Goal: Check status: Check status

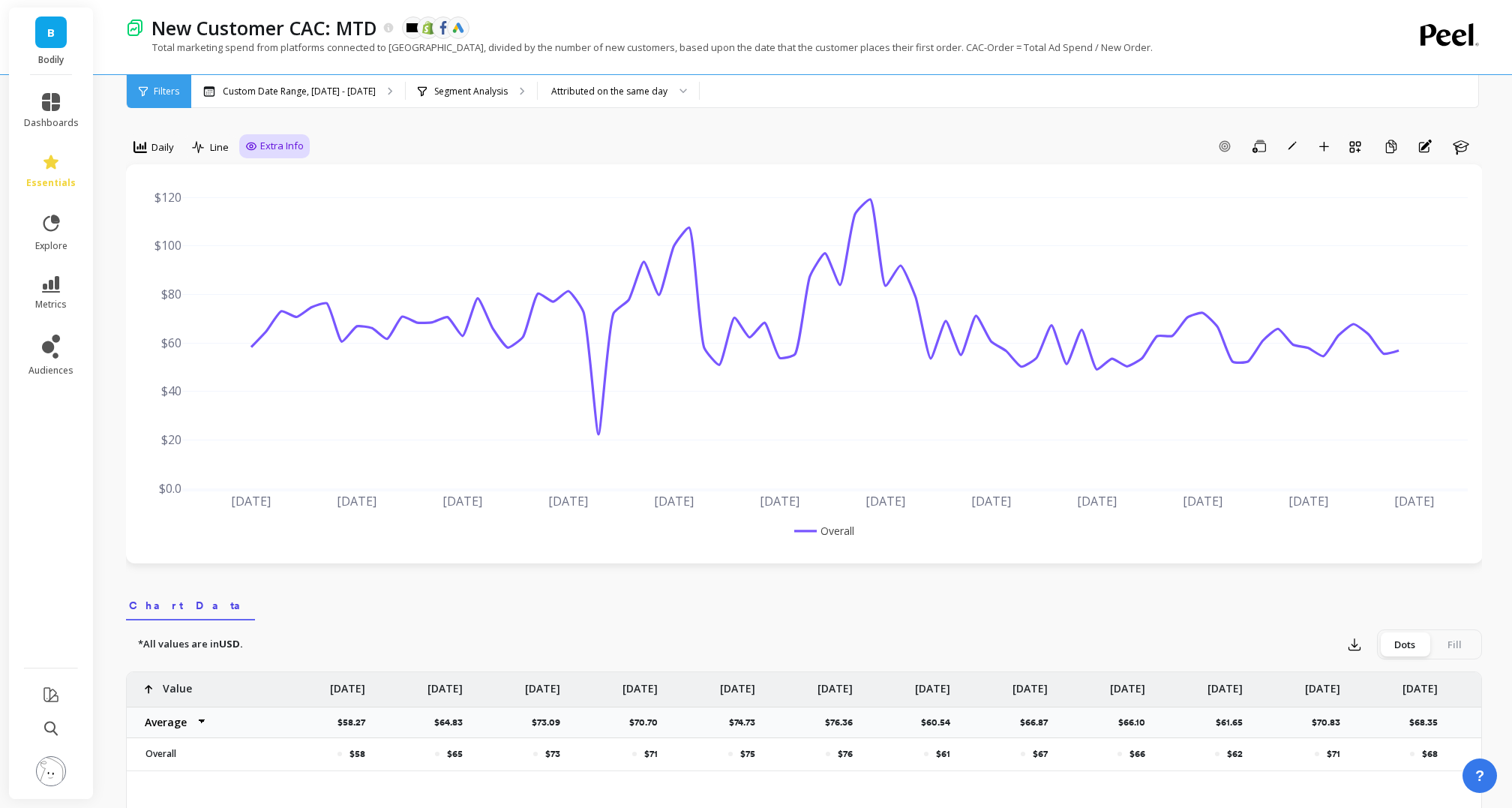
click at [262, 141] on span "Extra Info" at bounding box center [282, 146] width 43 height 15
click at [280, 239] on input "Values" at bounding box center [278, 234] width 52 height 15
checkbox input "true"
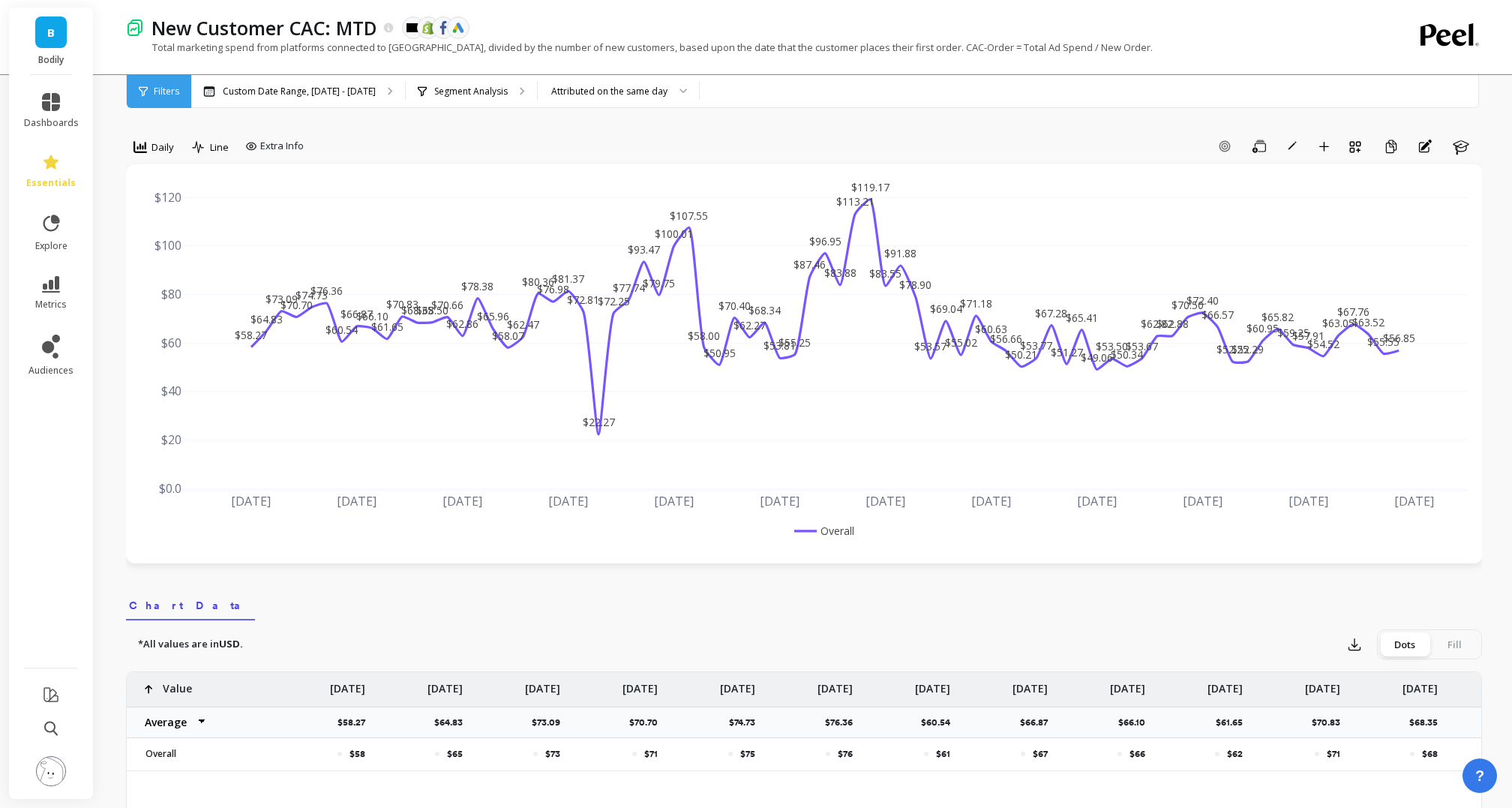
click at [321, 86] on p "Custom Date Range, [DATE] - [DATE]" at bounding box center [299, 91] width 153 height 12
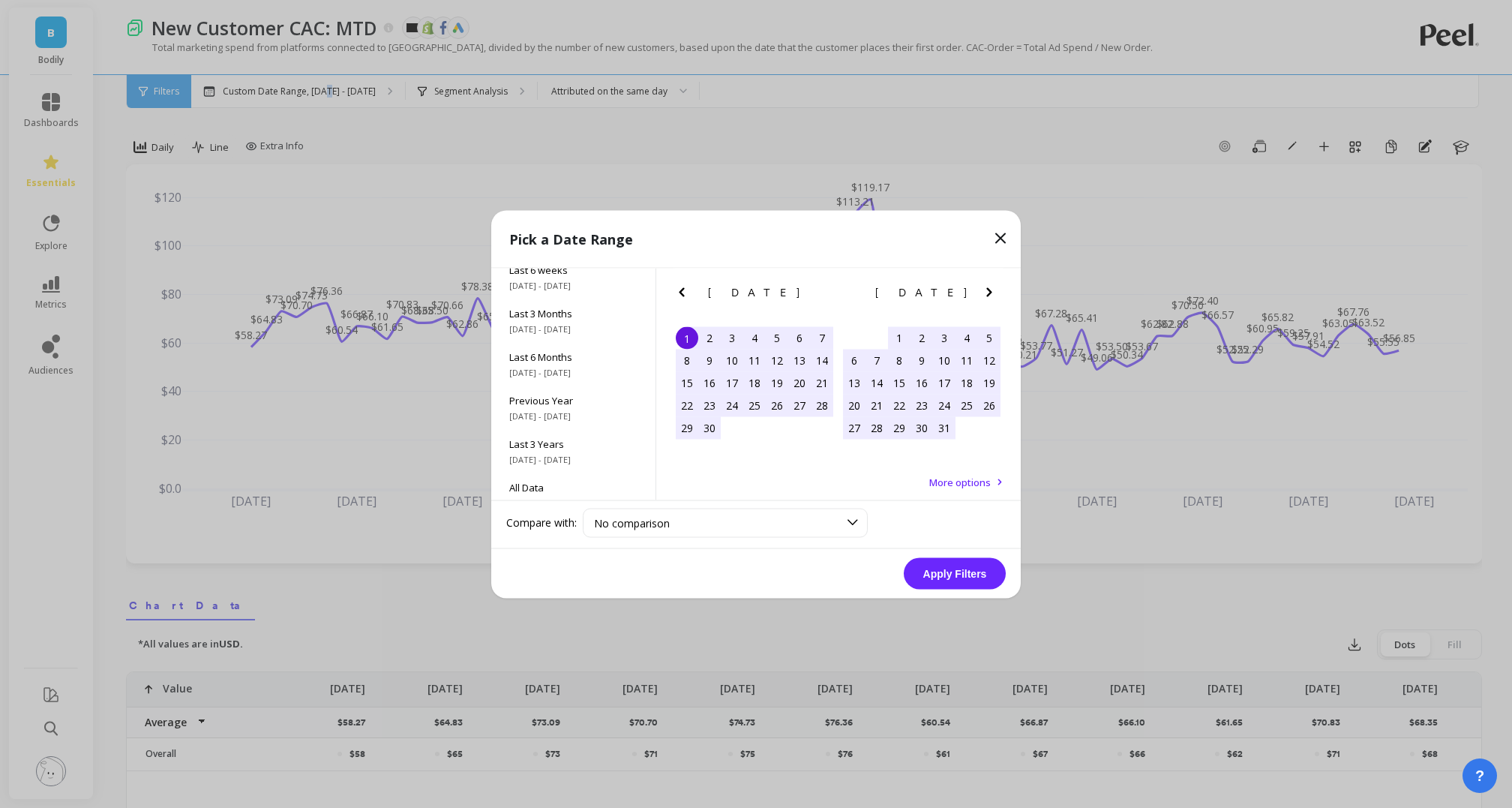
scroll to position [202, 0]
click at [566, 382] on span "Previous Year" at bounding box center [574, 384] width 128 height 13
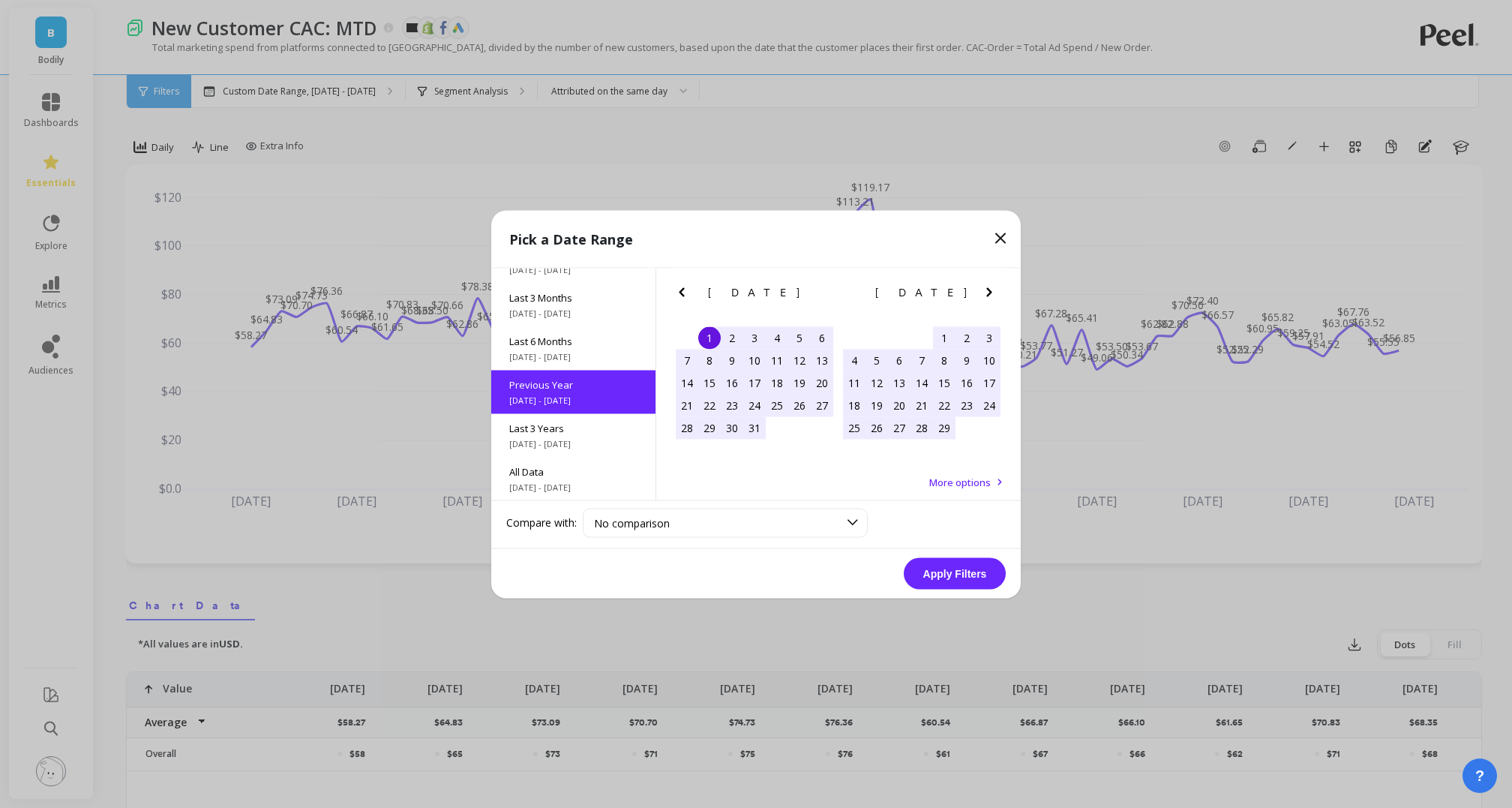
scroll to position [0, 0]
click at [969, 573] on button "Apply Filters" at bounding box center [954, 573] width 102 height 32
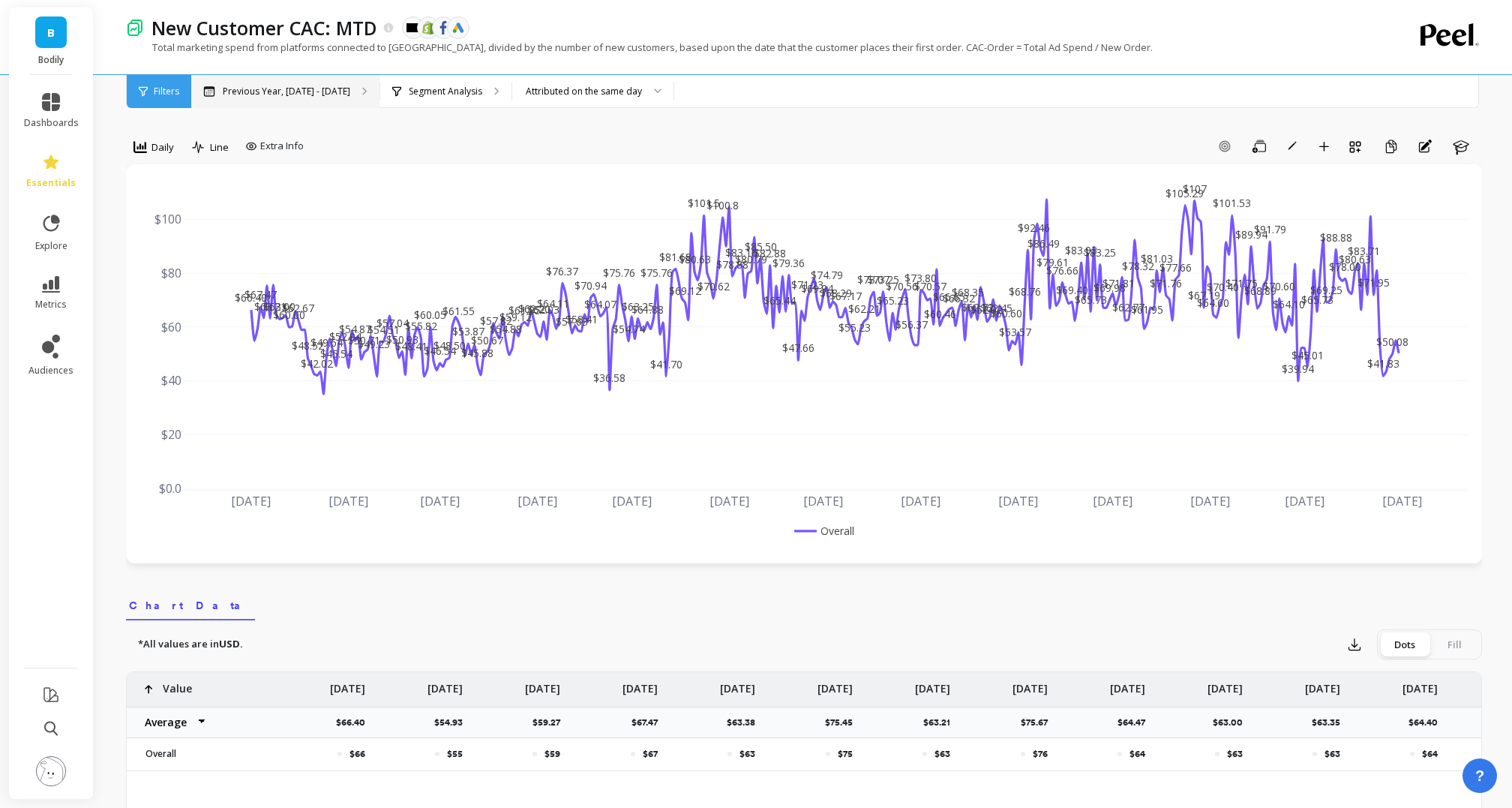
click at [310, 88] on p "Previous Year, [DATE] - [DATE]" at bounding box center [286, 91] width 127 height 12
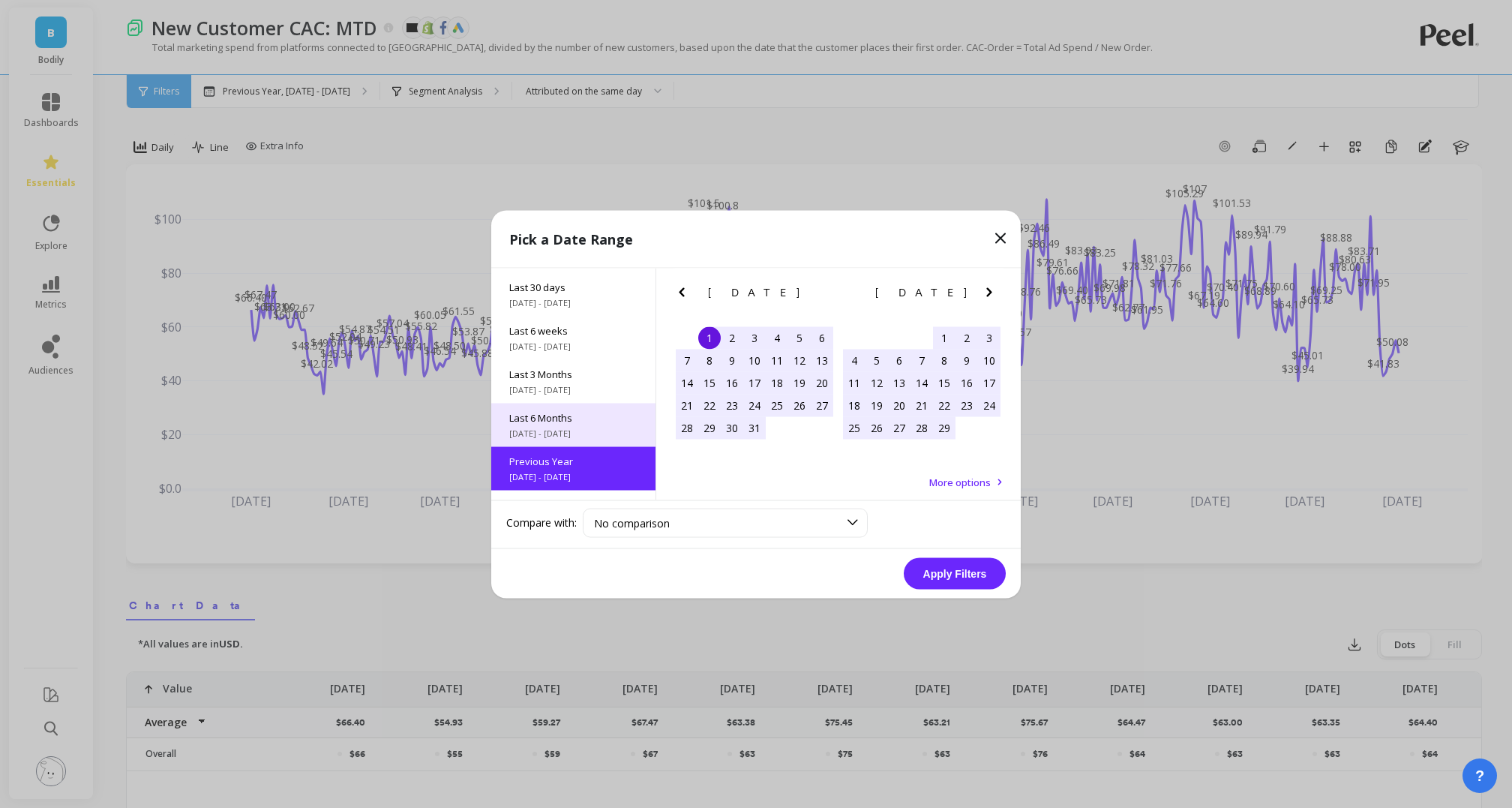
scroll to position [202, 0]
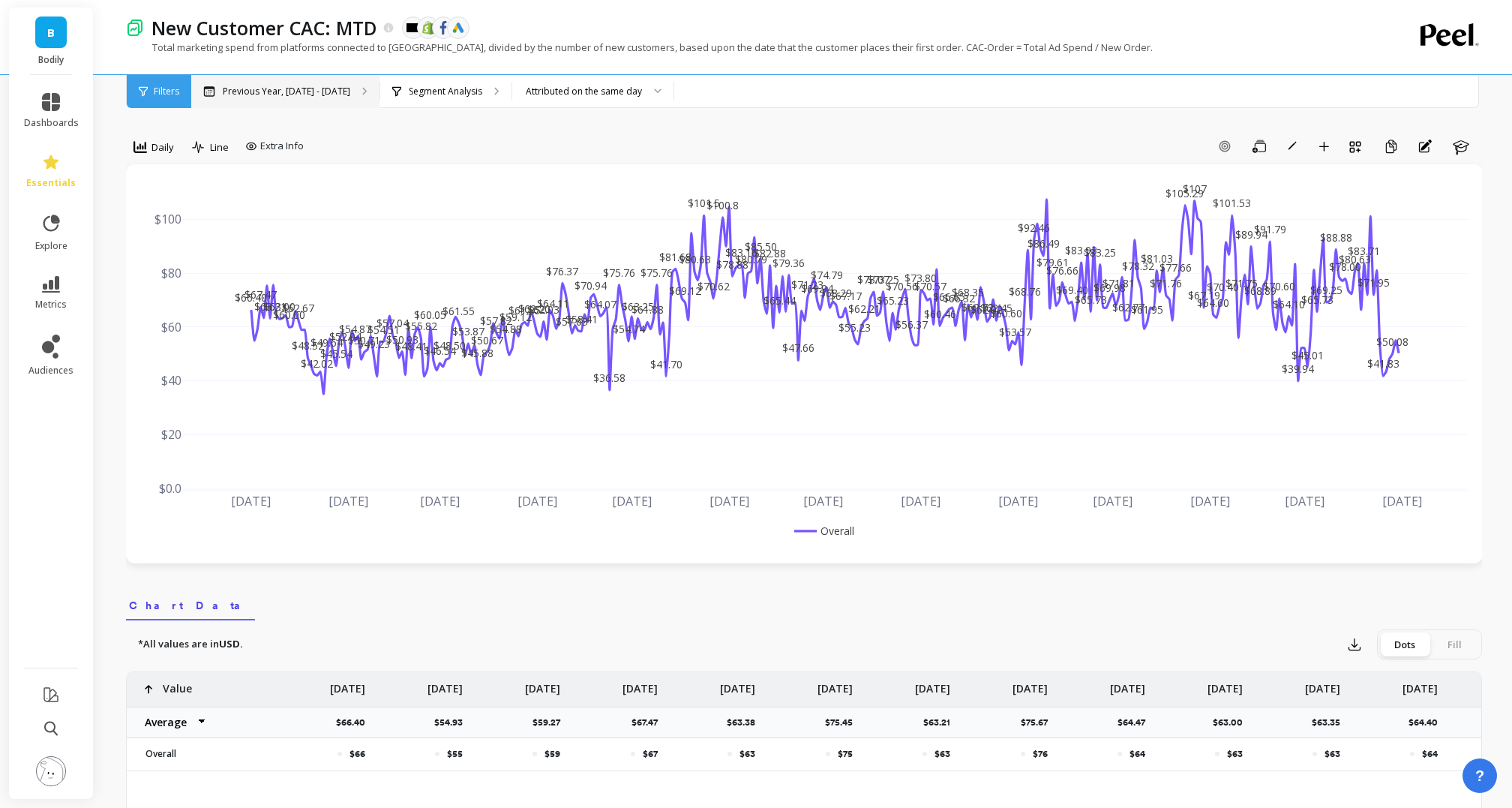
click at [276, 85] on p "Previous Year, [DATE] - [DATE]" at bounding box center [286, 91] width 127 height 12
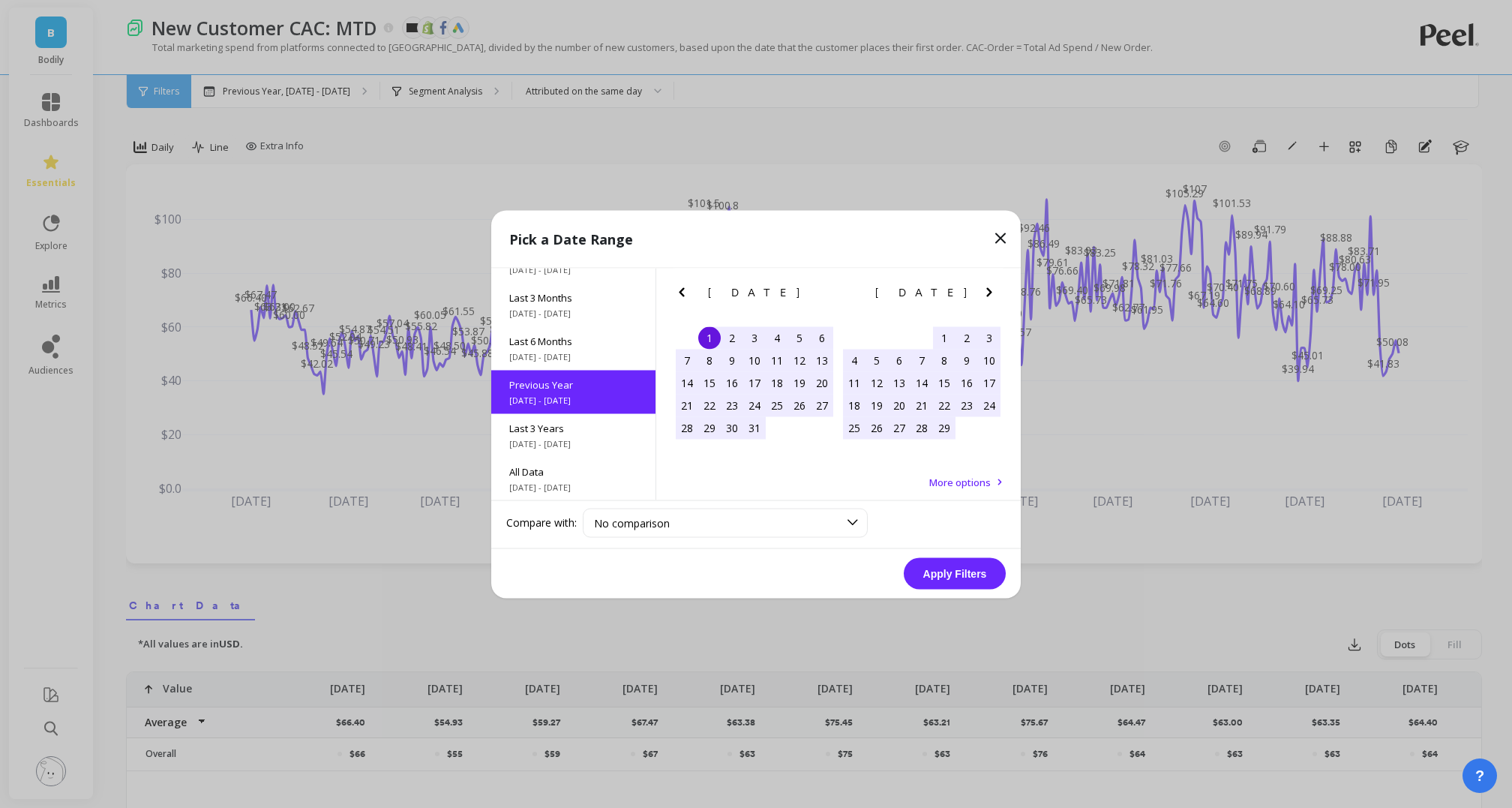
drag, startPoint x: 980, startPoint y: 293, endPoint x: 990, endPoint y: 290, distance: 10.4
click at [982, 292] on icon "Next Month" at bounding box center [989, 291] width 18 height 18
click at [990, 290] on icon "Next Month" at bounding box center [989, 291] width 6 height 9
click at [992, 287] on icon "Next Month" at bounding box center [989, 291] width 18 height 18
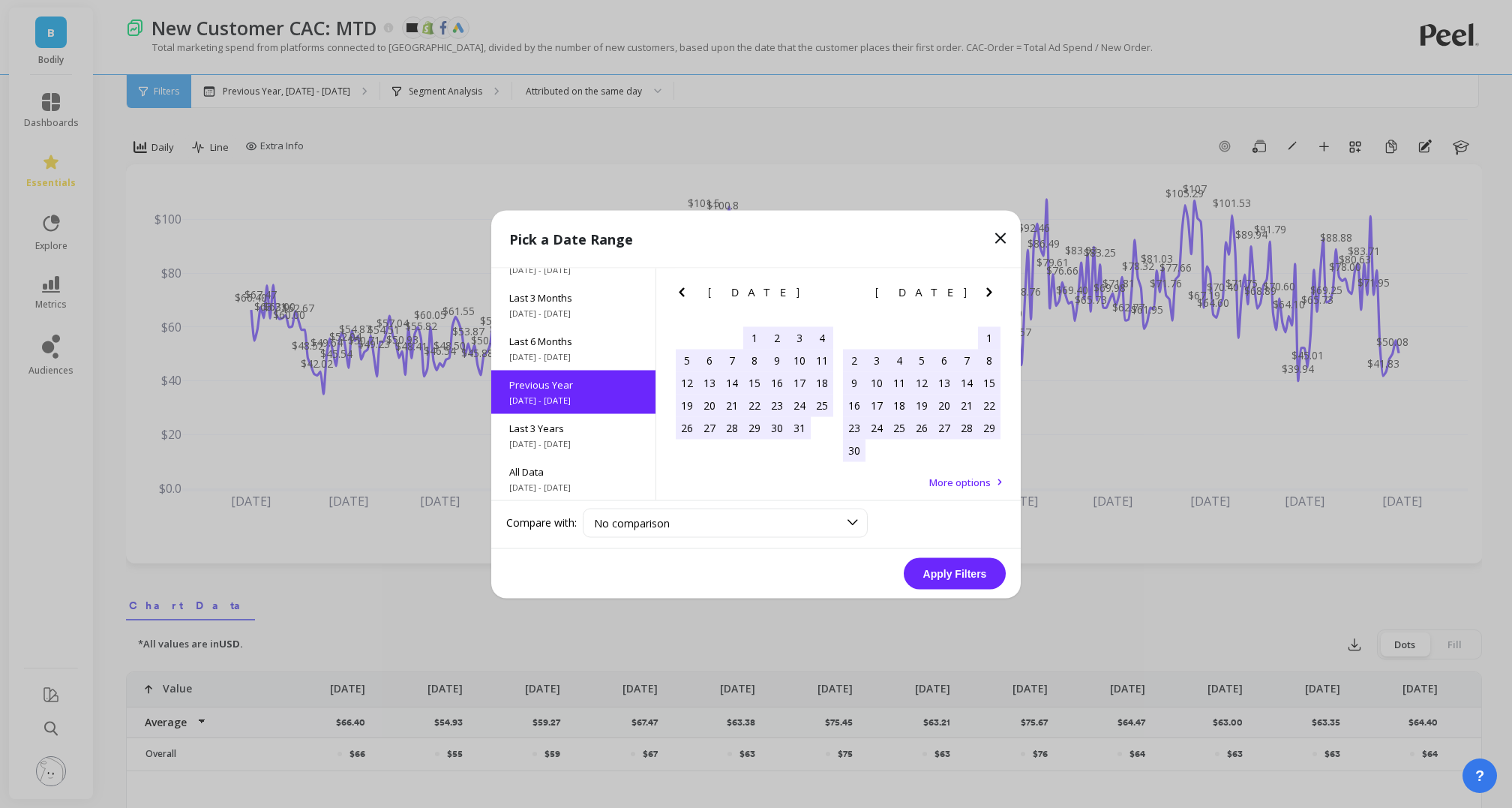
click at [988, 335] on div "1" at bounding box center [989, 337] width 22 height 22
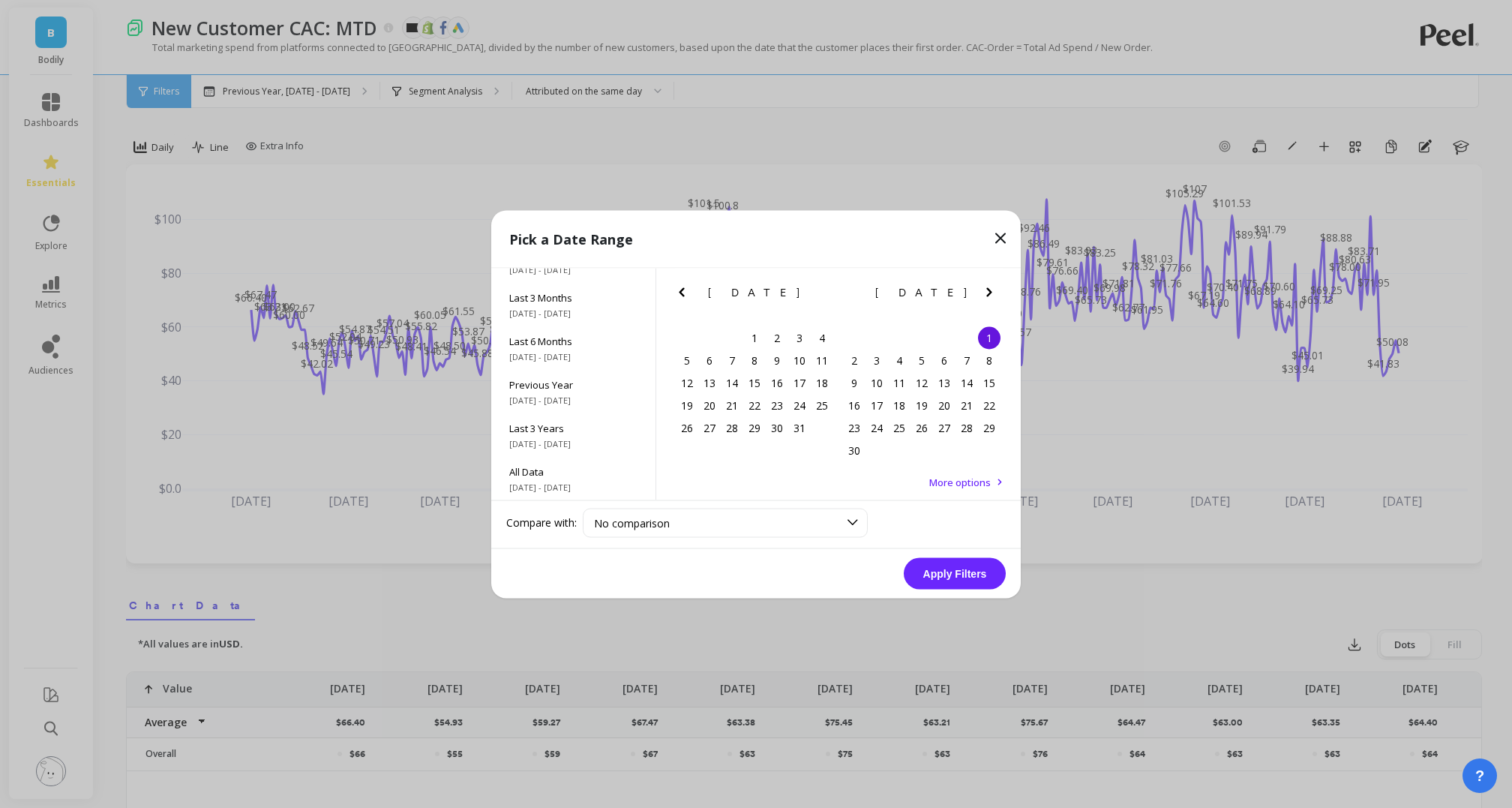
click at [993, 293] on icon "Next Month" at bounding box center [989, 291] width 18 height 18
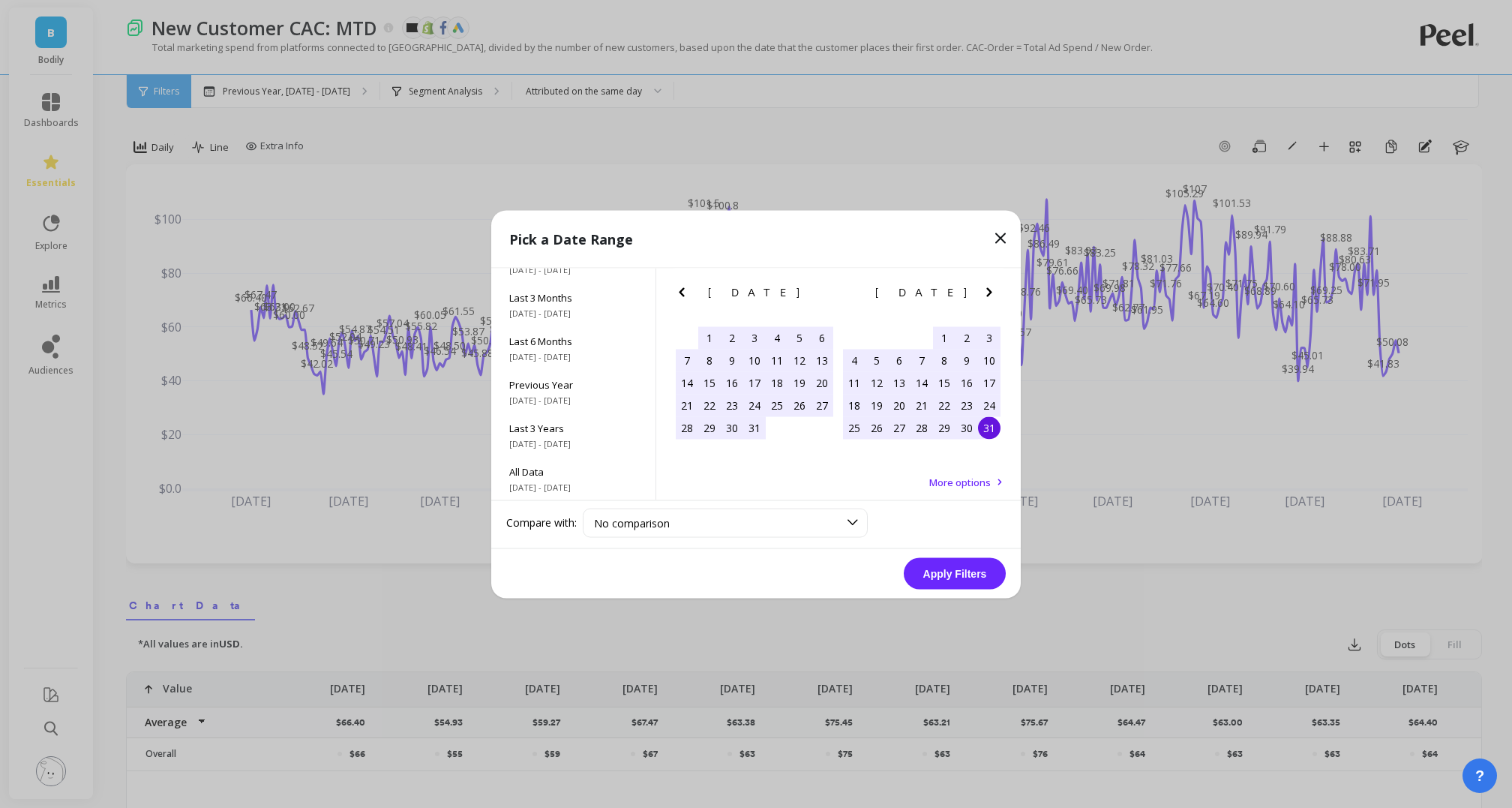
click at [994, 429] on div "31" at bounding box center [989, 427] width 22 height 22
click at [944, 577] on button "Apply Filters" at bounding box center [954, 573] width 102 height 32
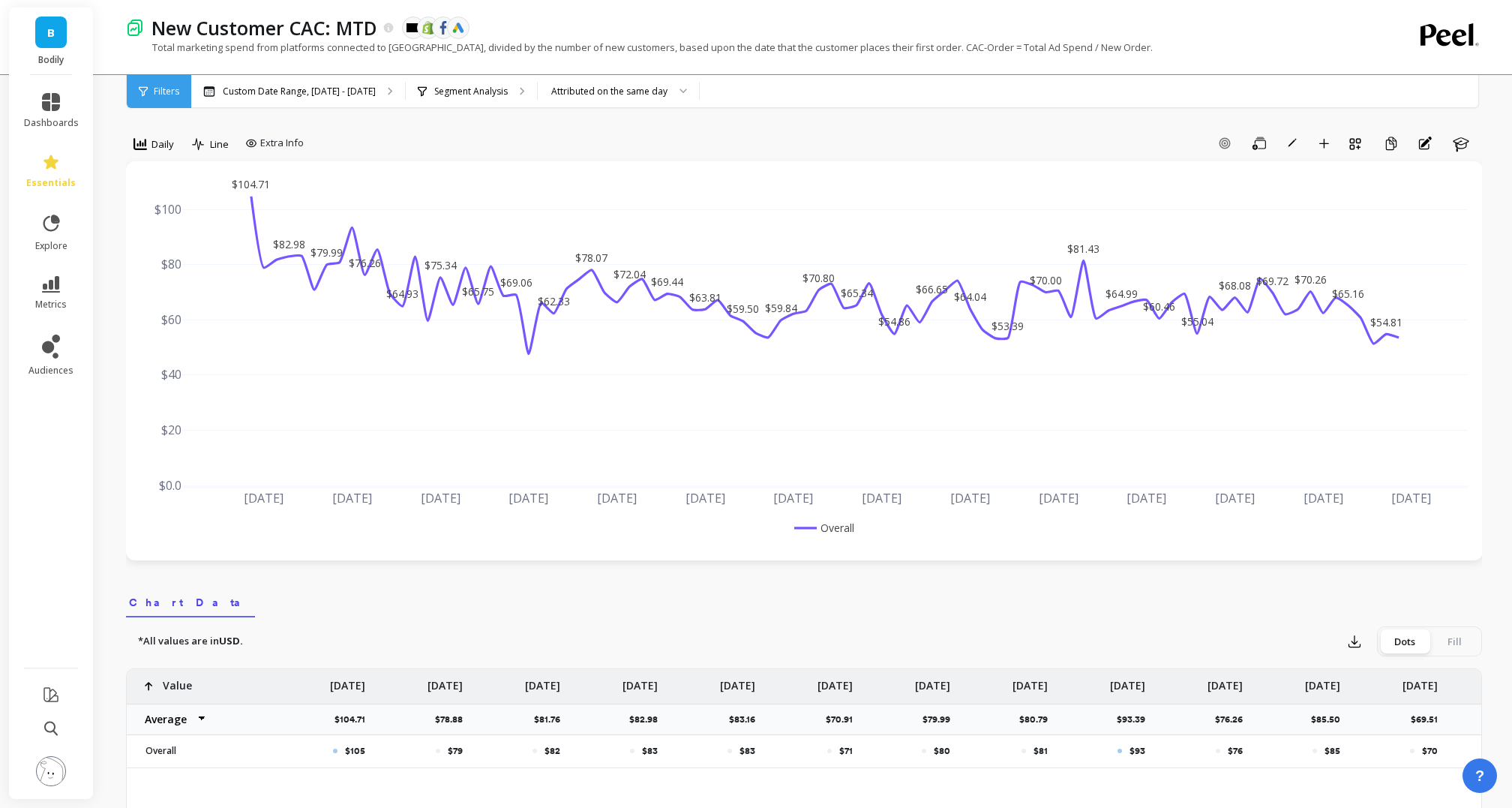
scroll to position [0, 0]
click at [365, 94] on p "Custom Date Range, [DATE] - [DATE]" at bounding box center [299, 91] width 153 height 12
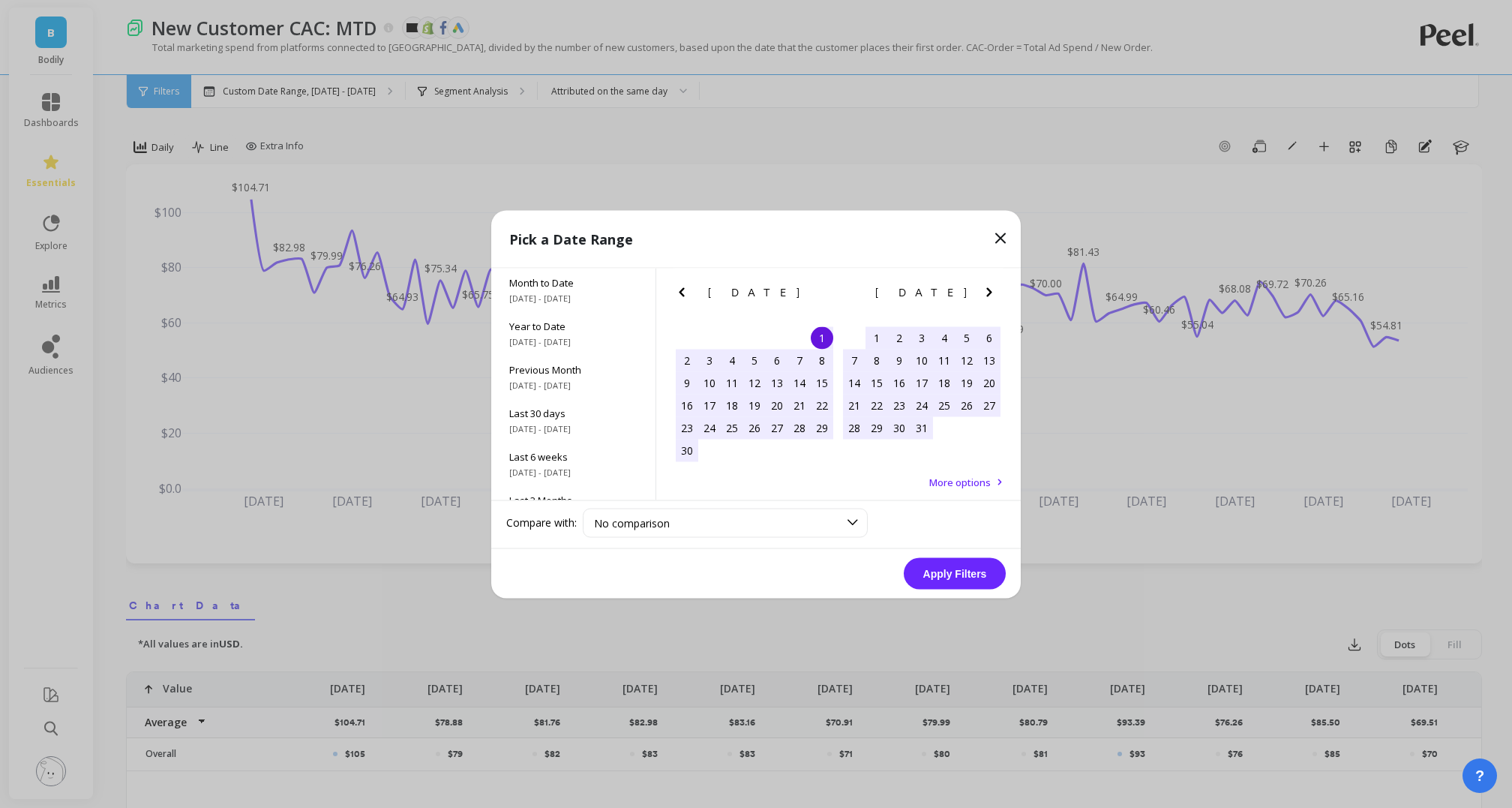
click at [878, 337] on div "1" at bounding box center [877, 337] width 22 height 22
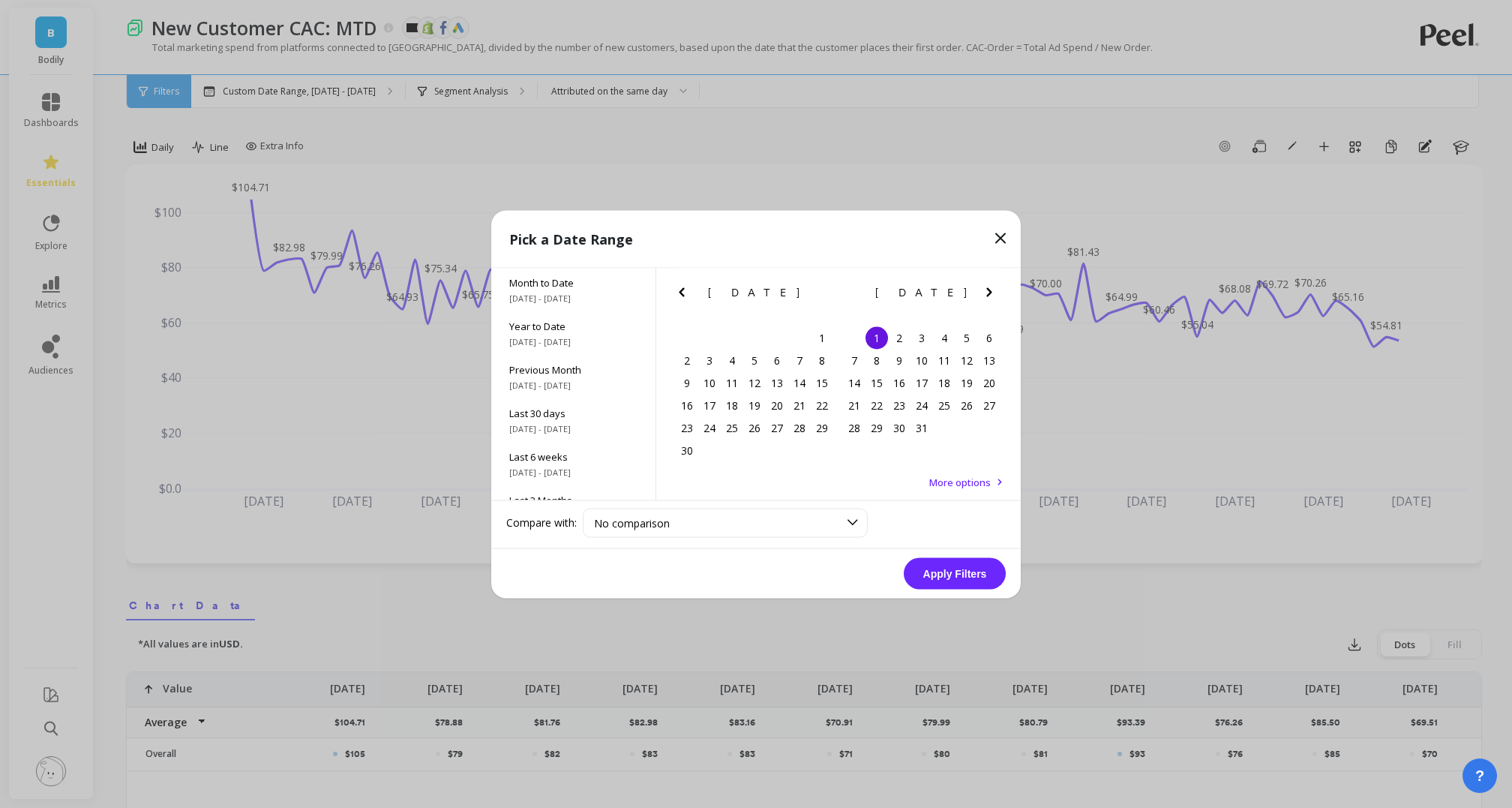
click at [1001, 291] on button "Next Month" at bounding box center [992, 295] width 24 height 24
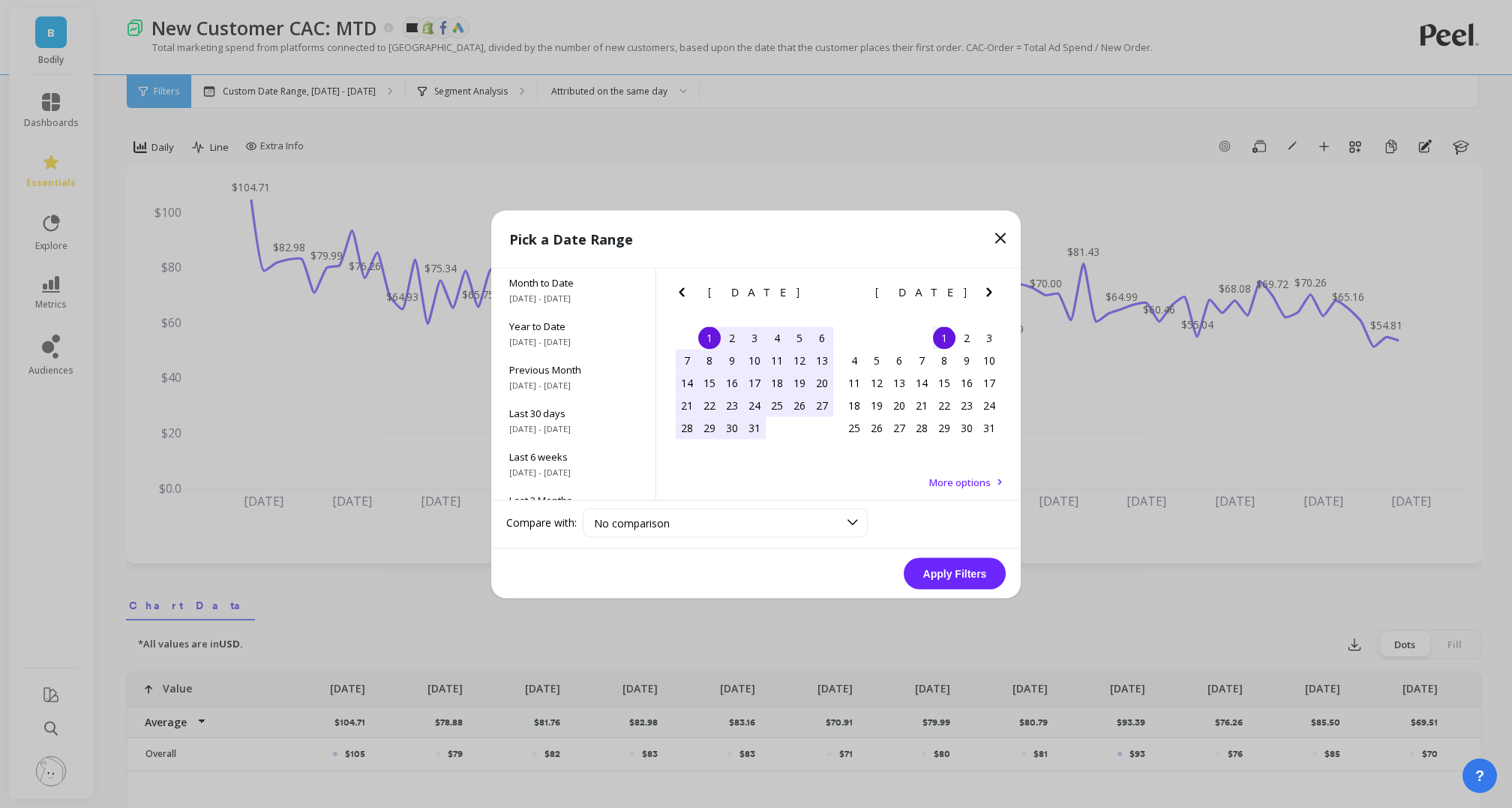
click at [996, 291] on icon "Next Month" at bounding box center [989, 291] width 18 height 18
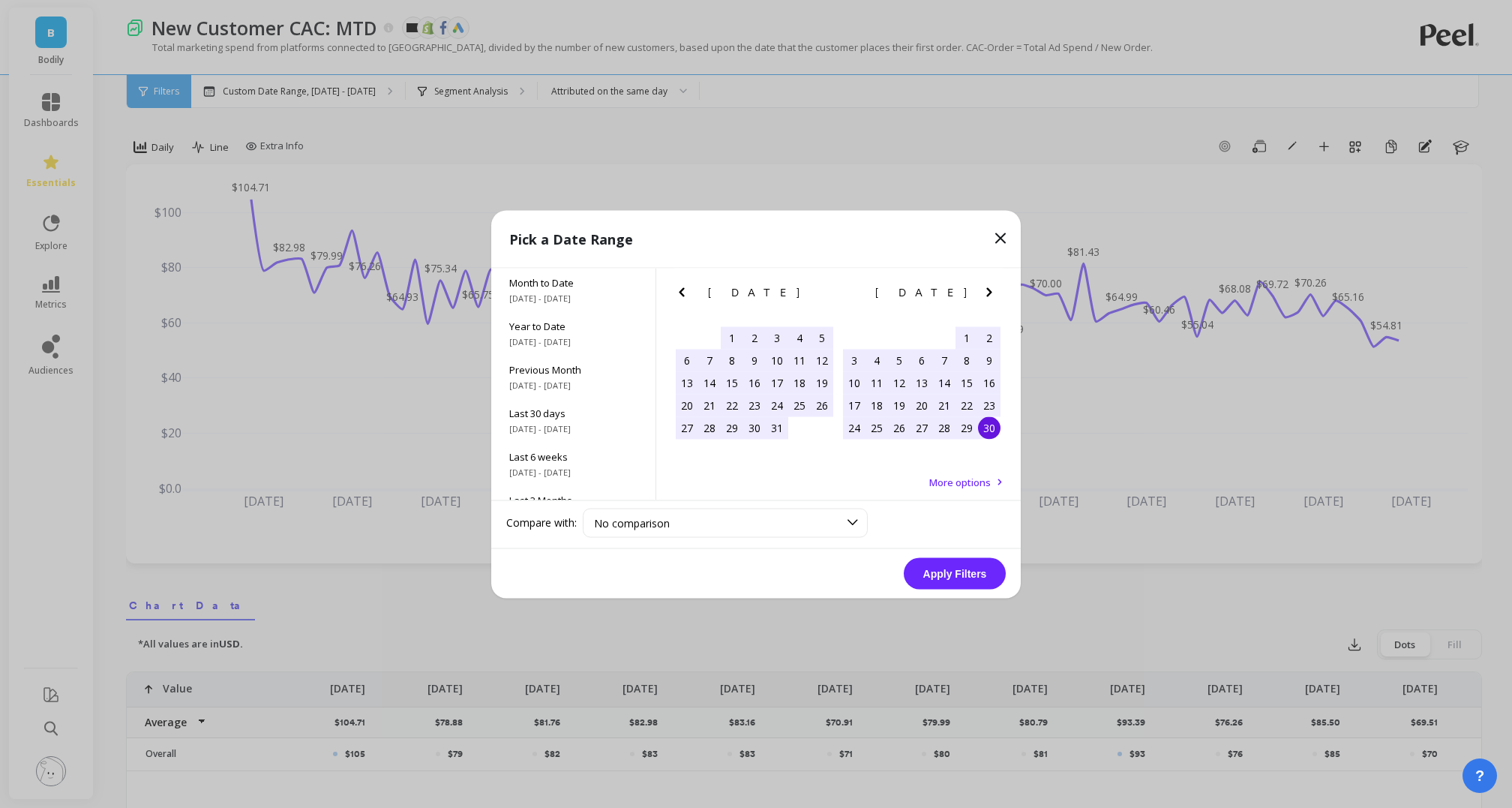
drag, startPoint x: 995, startPoint y: 438, endPoint x: 978, endPoint y: 434, distance: 17.5
click at [995, 438] on div "30" at bounding box center [989, 427] width 22 height 22
click at [961, 572] on button "Apply Filters" at bounding box center [954, 573] width 102 height 32
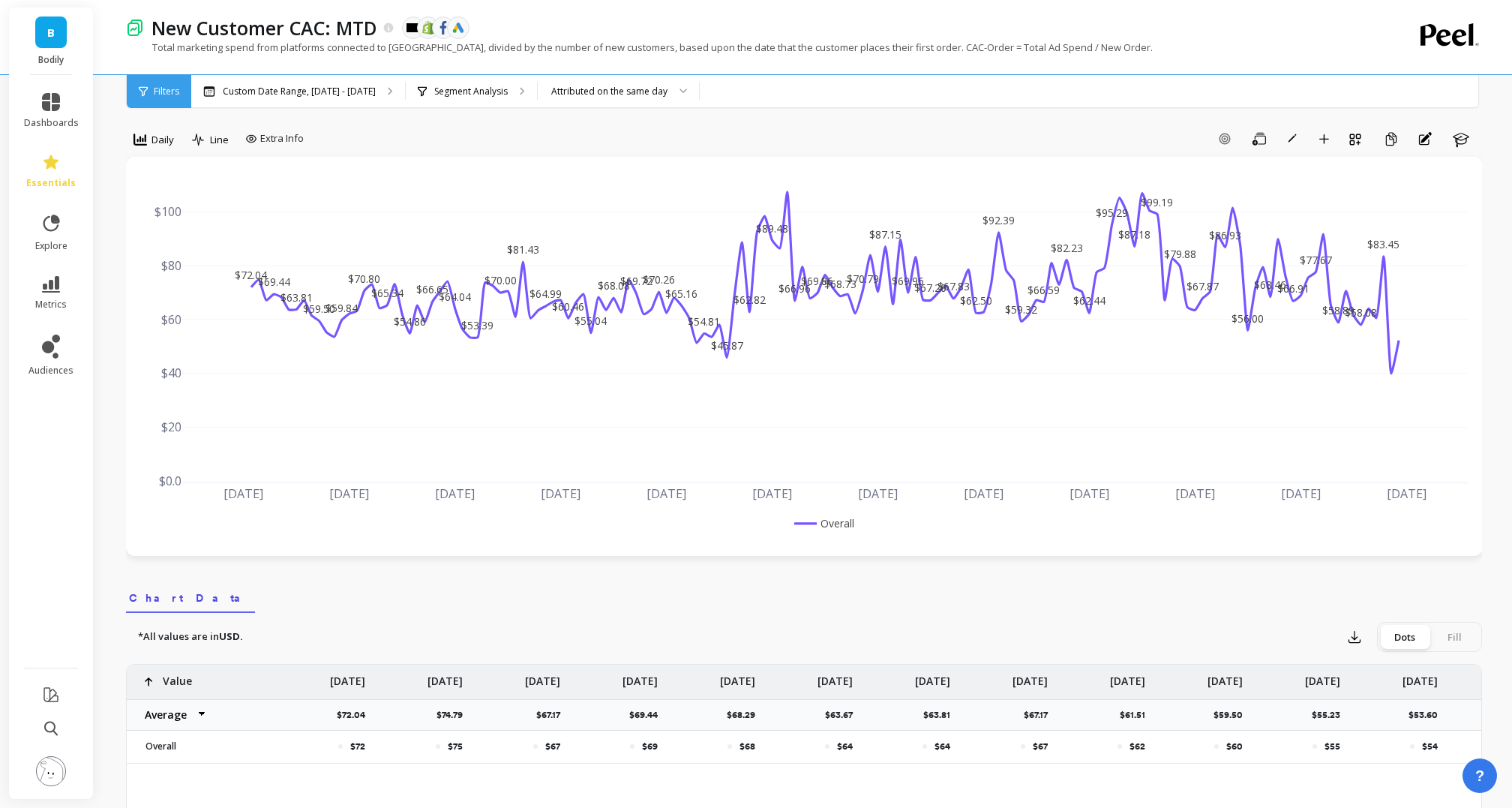
scroll to position [9, 0]
